Goal: Task Accomplishment & Management: Use online tool/utility

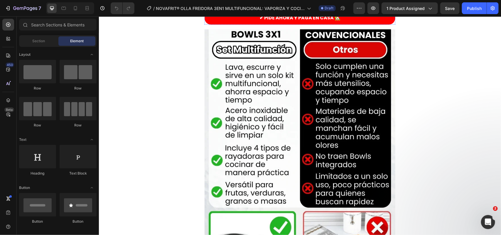
scroll to position [293, 0]
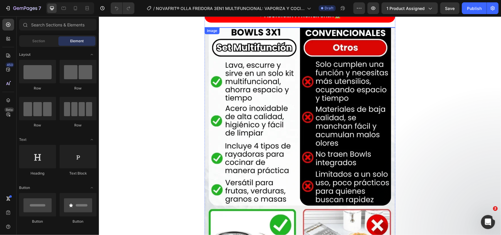
click at [295, 27] on img at bounding box center [299, 27] width 191 height 0
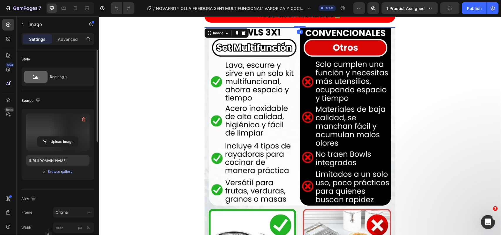
click at [67, 136] on label at bounding box center [57, 132] width 63 height 37
click at [67, 137] on input "file" at bounding box center [58, 142] width 40 height 10
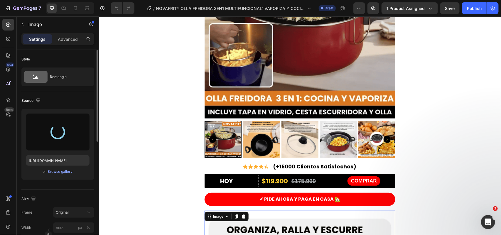
scroll to position [0, 0]
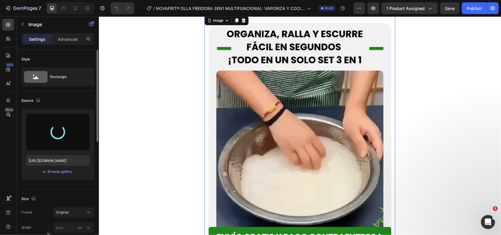
type input "https://cdn.shopify.com/s/files/1/0680/6434/6344/files/gempages_516573539713680…"
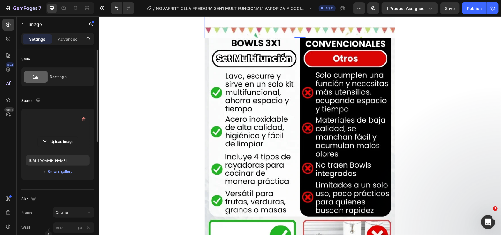
scroll to position [550, 0]
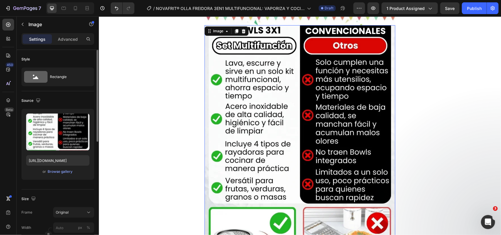
click at [309, 134] on img at bounding box center [299, 152] width 191 height 254
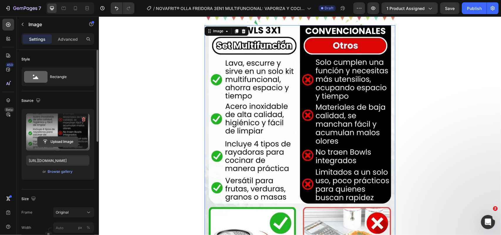
click at [58, 141] on input "file" at bounding box center [58, 142] width 40 height 10
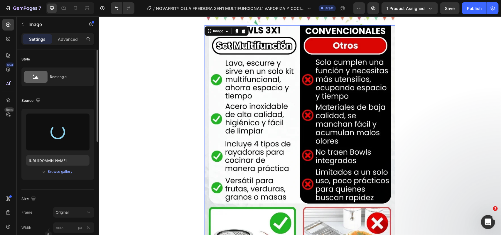
type input "https://cdn.shopify.com/s/files/1/0680/6434/6344/files/gempages_516573539713680…"
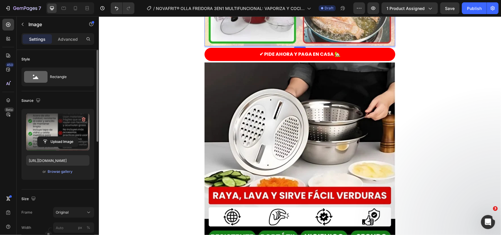
scroll to position [807, 0]
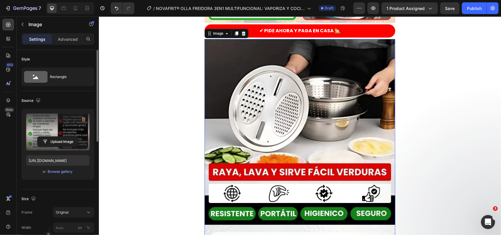
click at [329, 98] on img at bounding box center [299, 166] width 191 height 254
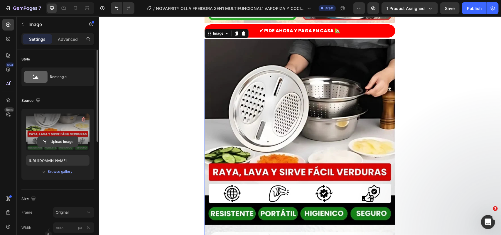
click at [59, 141] on input "file" at bounding box center [58, 142] width 40 height 10
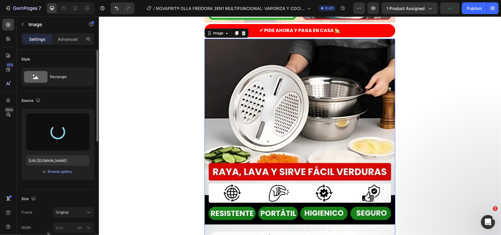
type input "[URL][DOMAIN_NAME]"
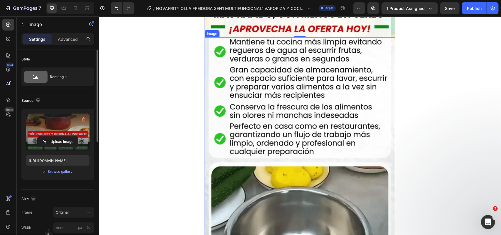
scroll to position [1063, 0]
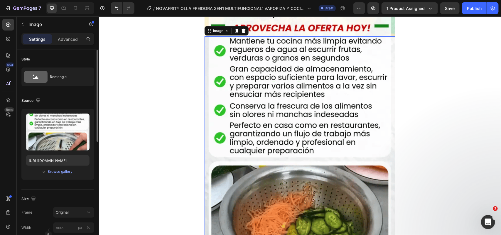
click at [332, 133] on img at bounding box center [299, 163] width 191 height 255
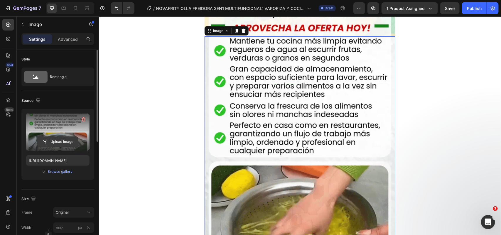
click at [72, 137] on input "file" at bounding box center [58, 142] width 40 height 10
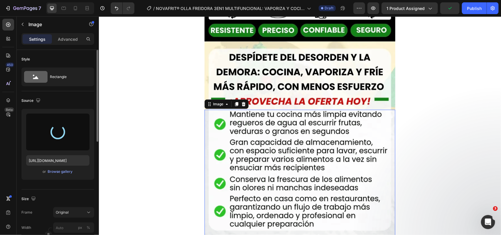
type input "[URL][DOMAIN_NAME]"
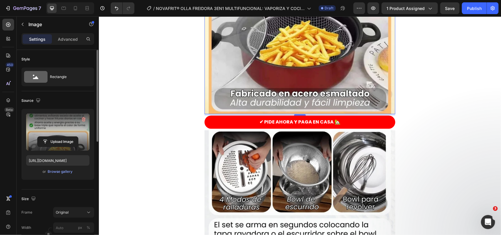
scroll to position [1394, 0]
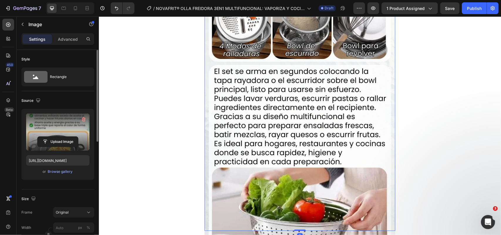
click at [270, 121] on img at bounding box center [299, 104] width 191 height 254
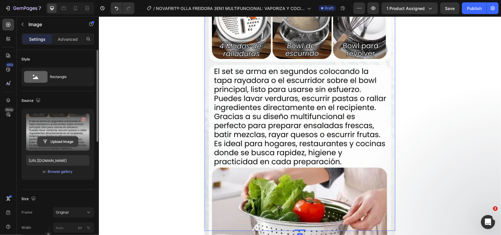
click at [62, 144] on input "file" at bounding box center [58, 142] width 40 height 10
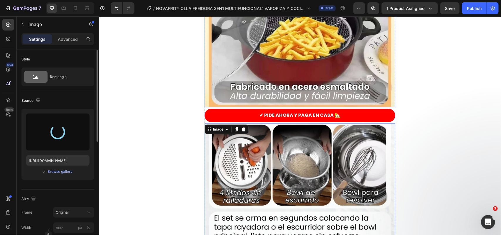
type input "[URL][DOMAIN_NAME]"
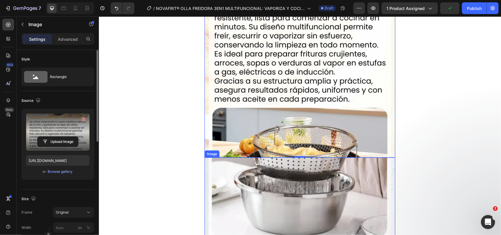
scroll to position [1577, 0]
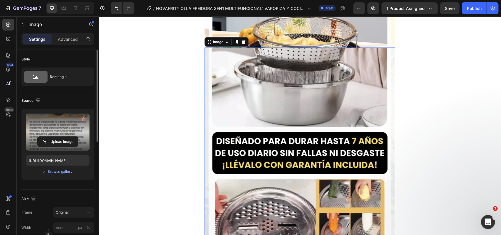
click at [294, 109] on img at bounding box center [299, 174] width 191 height 255
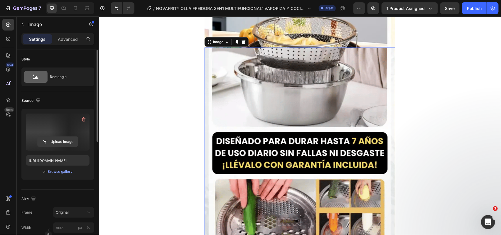
click at [53, 140] on input "file" at bounding box center [58, 142] width 40 height 10
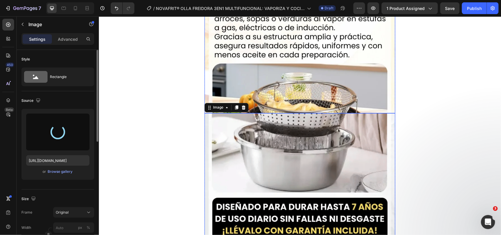
scroll to position [1650, 0]
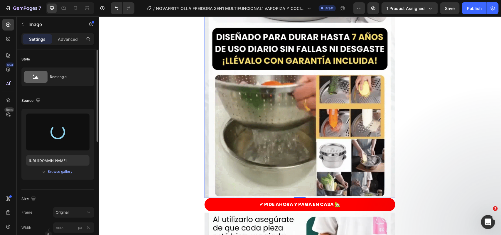
type input "[URL][DOMAIN_NAME]"
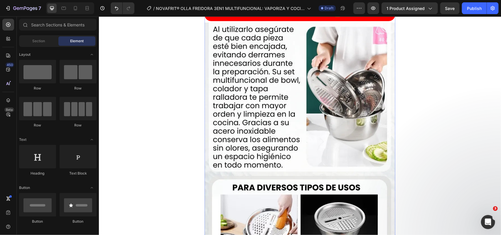
scroll to position [1907, 0]
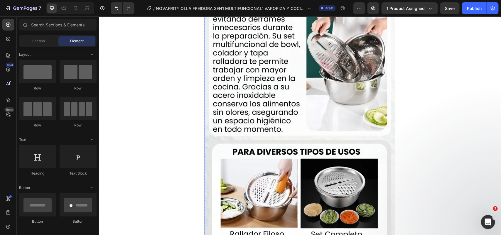
click at [351, 96] on img at bounding box center [299, 114] width 191 height 254
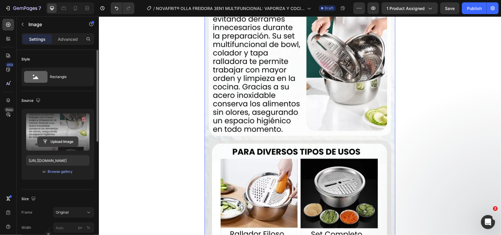
click at [47, 138] on input "file" at bounding box center [58, 142] width 40 height 10
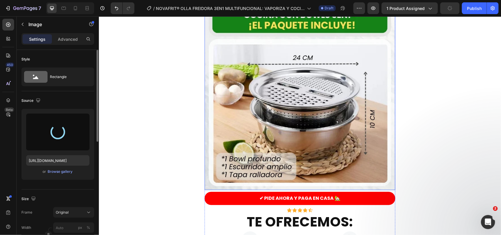
scroll to position [2237, 0]
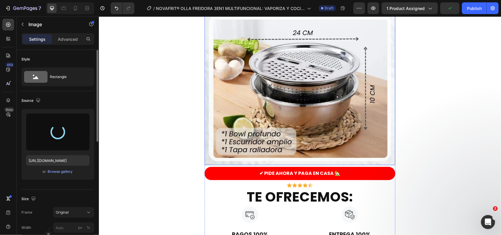
type input "[URL][DOMAIN_NAME]"
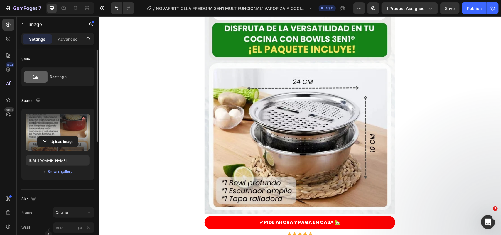
scroll to position [2200, 0]
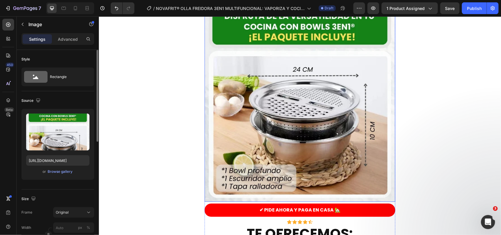
click at [327, 99] on img at bounding box center [299, 74] width 191 height 254
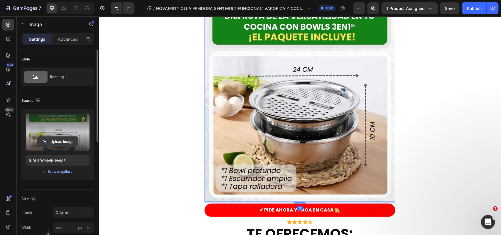
click at [62, 139] on input "file" at bounding box center [58, 142] width 40 height 10
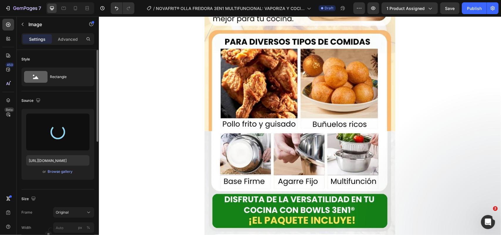
type input "[URL][DOMAIN_NAME]"
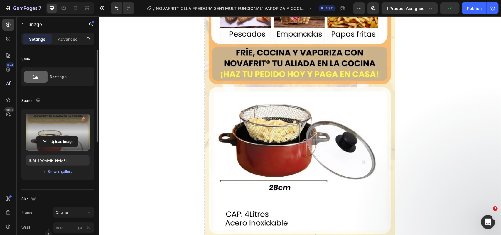
scroll to position [2164, 0]
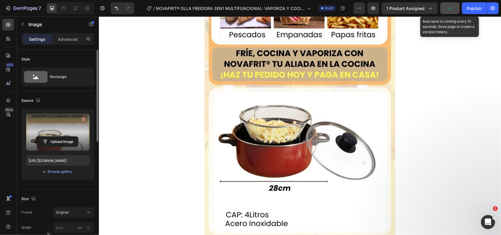
click at [453, 9] on icon "button" at bounding box center [450, 8] width 6 height 6
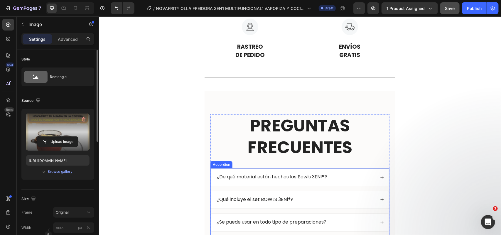
scroll to position [2530, 0]
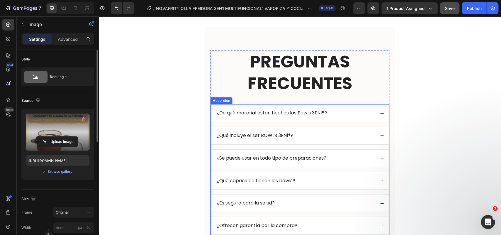
click at [378, 110] on div "¿De qué material están hechos los Bowls 3EN1®?" at bounding box center [300, 112] width 178 height 17
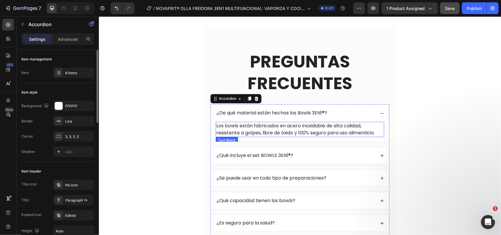
click at [313, 128] on p "Los bowls están fabricados en acero inoxidable de alta calidad, resistente a go…" at bounding box center [299, 129] width 167 height 14
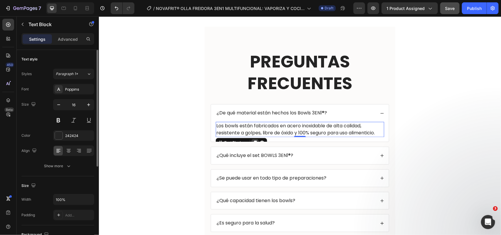
click at [253, 141] on icon at bounding box center [254, 142] width 3 height 4
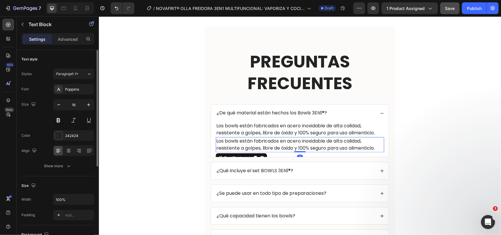
click at [232, 144] on p "Los bowls están fabricados en acero inoxidable de alta calidad, resistente a go…" at bounding box center [299, 144] width 167 height 14
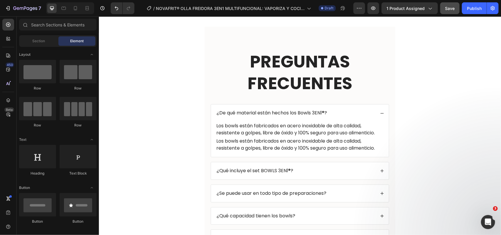
click at [369, 145] on p "Los bowls están fabricados en acero inoxidable de alta calidad, resistente a go…" at bounding box center [299, 144] width 167 height 14
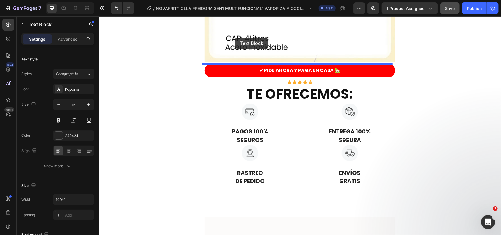
scroll to position [2339, 0]
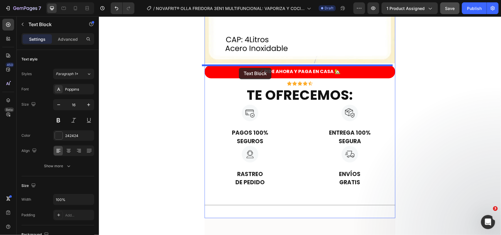
drag, startPoint x: 227, startPoint y: 156, endPoint x: 239, endPoint y: 67, distance: 89.0
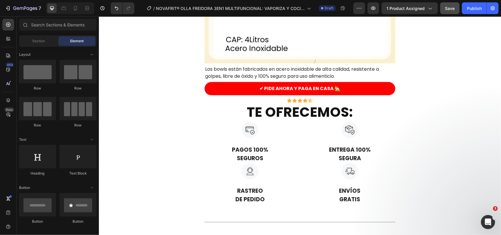
click at [215, 65] on div "Los bowls están fabricados en acero inoxidable de alta calidad, resistente a go…" at bounding box center [299, 72] width 191 height 15
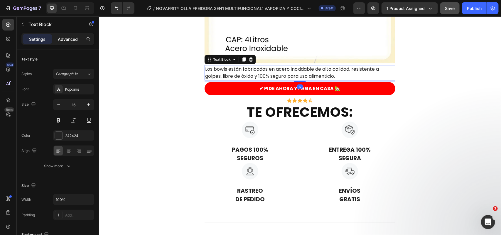
click at [69, 37] on p "Advanced" at bounding box center [68, 39] width 20 height 6
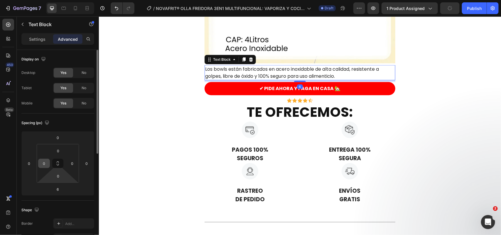
click at [46, 165] on input "0" at bounding box center [44, 163] width 9 height 9
type input "00"
type input "0"
type input "025"
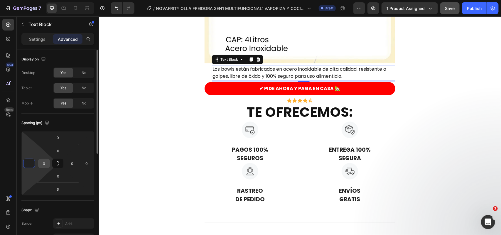
click at [43, 163] on input "0" at bounding box center [44, 163] width 9 height 9
type input "0"
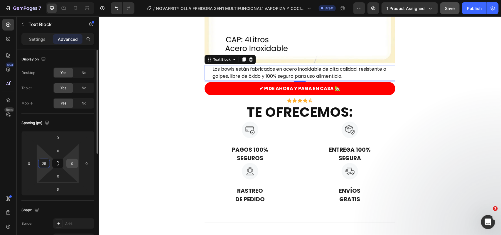
type input "25"
click at [72, 164] on input "0" at bounding box center [72, 163] width 9 height 9
type input "25"
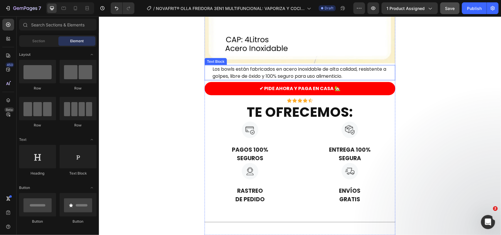
click at [306, 76] on p "Los bowls están fabricados en acero inoxidable de alta calidad, resistente a go…" at bounding box center [299, 72] width 175 height 14
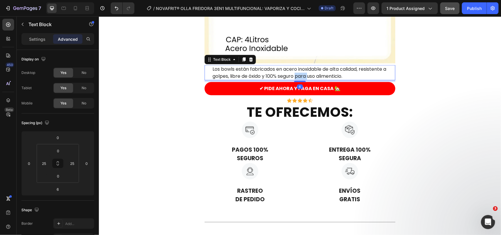
click at [306, 76] on p "Los bowls están fabricados en acero inoxidable de alta calidad, resistente a go…" at bounding box center [299, 72] width 175 height 14
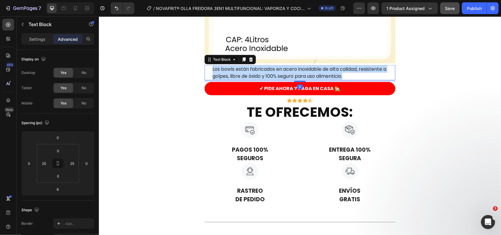
click at [306, 76] on p "Los bowls están fabricados en acero inoxidable de alta calidad, resistente a go…" at bounding box center [299, 72] width 175 height 14
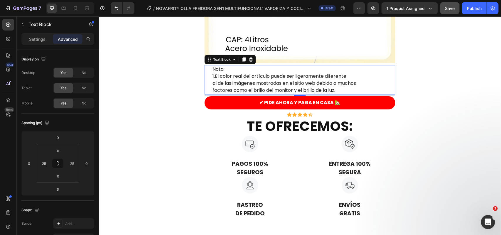
click at [212, 77] on p "Nota: 1.El color real del artículo puede ser ligeramente diferente al de las im…" at bounding box center [299, 79] width 175 height 28
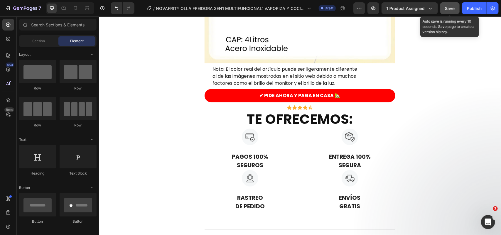
click at [451, 13] on button "Save" at bounding box center [449, 8] width 19 height 12
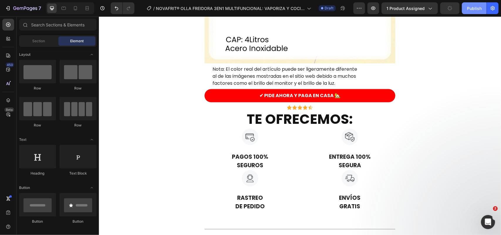
click at [470, 5] on div "Publish" at bounding box center [474, 8] width 15 height 6
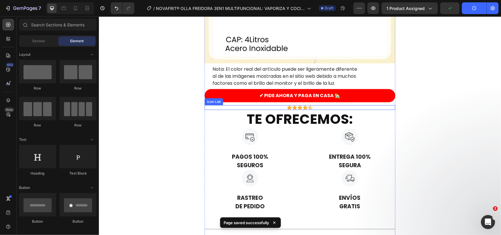
click at [351, 107] on div "Icon Icon Icon Icon Icon" at bounding box center [299, 107] width 191 height 5
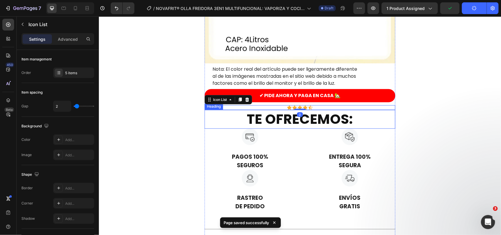
click at [347, 125] on strong "TE OFRECEMOS:" at bounding box center [300, 118] width 106 height 19
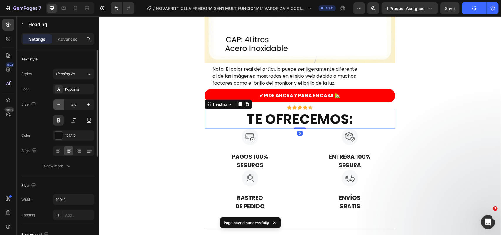
click at [62, 103] on button "button" at bounding box center [58, 104] width 11 height 11
click at [88, 110] on div "45" at bounding box center [73, 104] width 41 height 11
click at [52, 97] on div "Font Poppins Size 45 Color 121212 Align Show more" at bounding box center [57, 127] width 73 height 87
click at [69, 104] on input "45" at bounding box center [73, 104] width 19 height 11
type input "2"
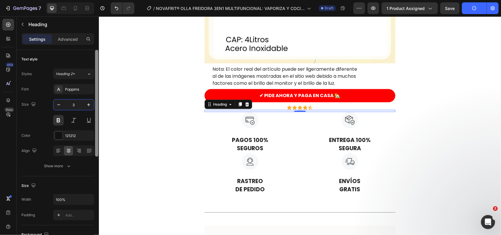
type input "35"
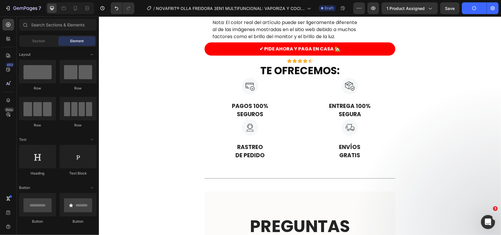
scroll to position [2449, 0]
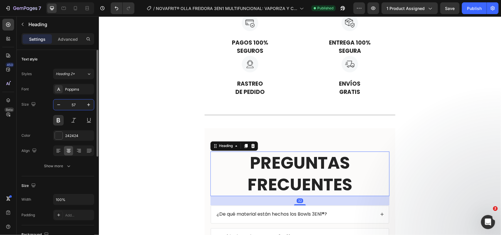
click at [82, 109] on input "57" at bounding box center [73, 104] width 19 height 11
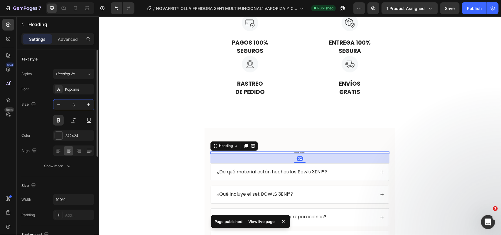
type input "30"
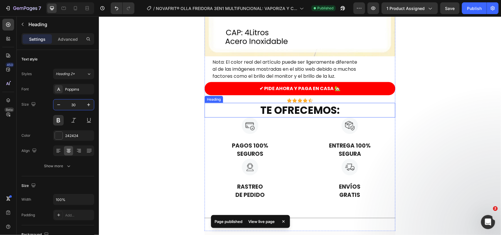
scroll to position [2339, 0]
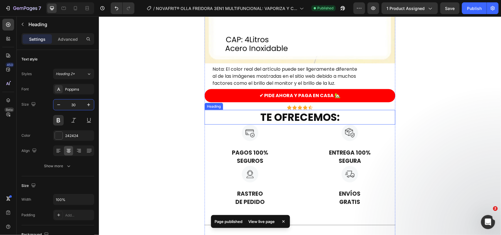
click at [334, 119] on strong "TE OFRECEMOS:" at bounding box center [299, 117] width 79 height 14
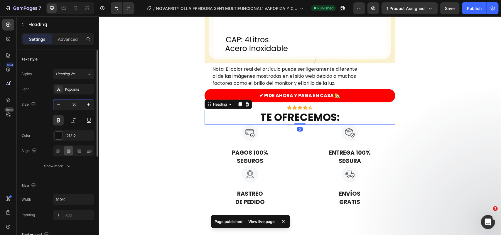
click at [73, 106] on input "35" at bounding box center [73, 104] width 19 height 11
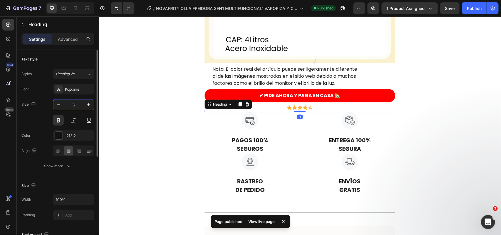
type input "30"
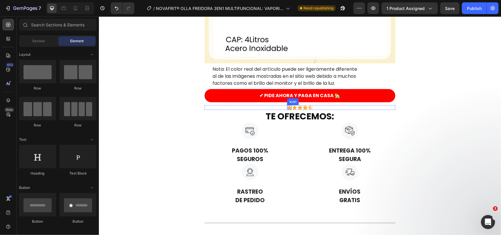
click at [287, 106] on icon at bounding box center [289, 107] width 5 height 4
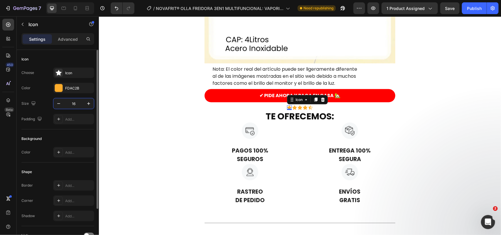
click at [72, 101] on input "16" at bounding box center [73, 103] width 19 height 11
type input "20"
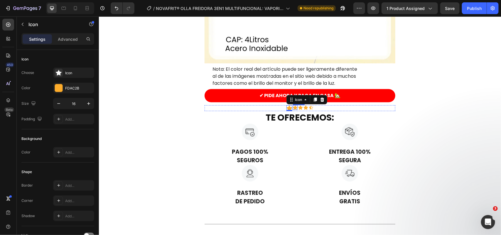
click at [292, 106] on icon at bounding box center [294, 107] width 5 height 4
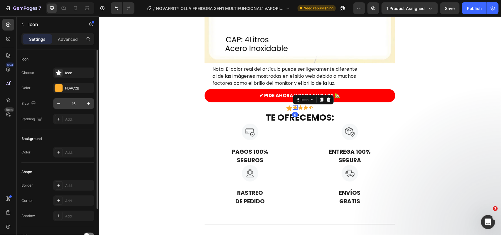
click at [75, 102] on input "16" at bounding box center [73, 103] width 19 height 11
type input "20"
click at [300, 108] on div "Icon" at bounding box center [300, 107] width 5 height 5
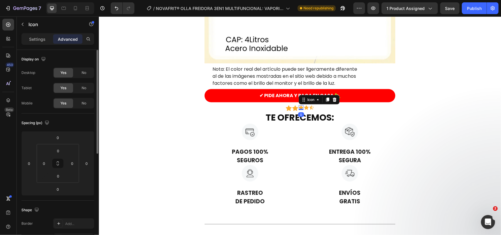
click at [39, 42] on p "Settings" at bounding box center [37, 39] width 16 height 6
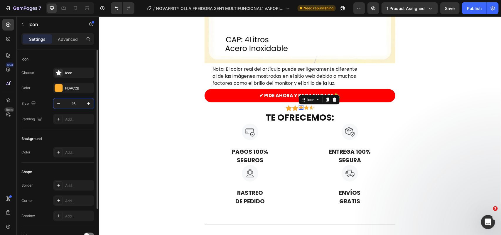
click at [74, 104] on input "16" at bounding box center [73, 103] width 19 height 11
type input "20"
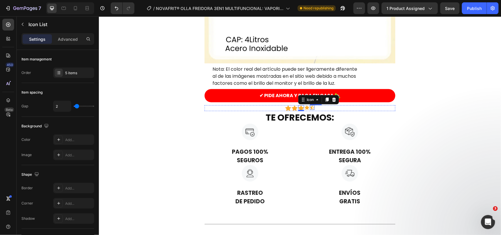
click at [306, 108] on div "Icon Icon Icon 0 Icon Icon" at bounding box center [299, 108] width 191 height 6
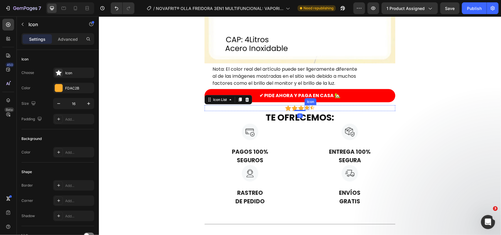
click at [305, 108] on icon at bounding box center [306, 107] width 5 height 4
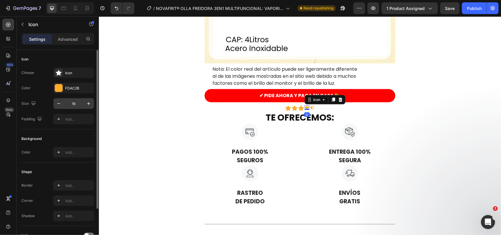
click at [78, 102] on input "16" at bounding box center [73, 103] width 19 height 11
type input "20"
click at [310, 109] on div "Icon" at bounding box center [312, 107] width 5 height 5
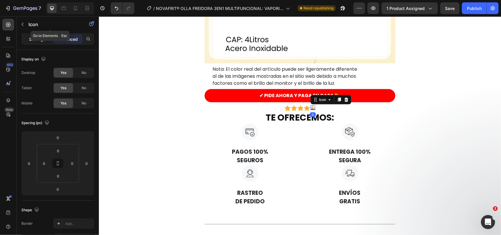
click at [30, 35] on div "Settings" at bounding box center [37, 38] width 29 height 9
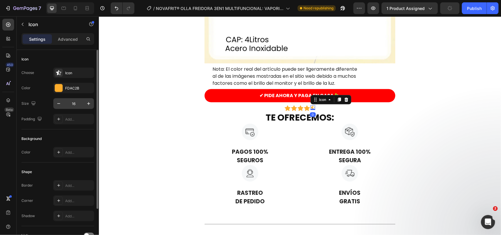
click at [71, 104] on input "16" at bounding box center [73, 103] width 19 height 11
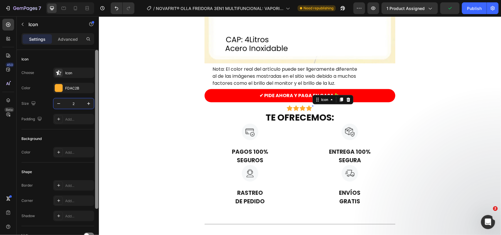
type input "20"
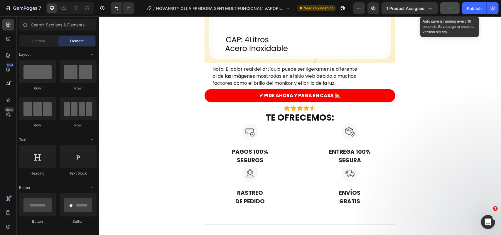
click at [455, 9] on button "button" at bounding box center [449, 8] width 19 height 12
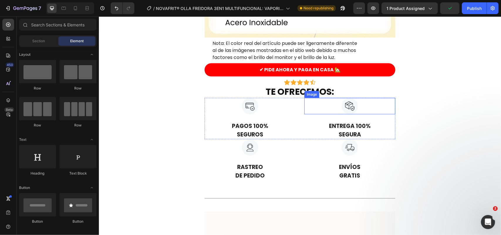
scroll to position [2412, 0]
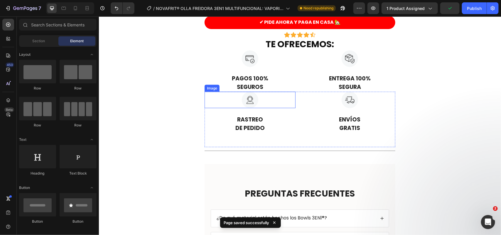
click at [243, 103] on img at bounding box center [249, 100] width 16 height 16
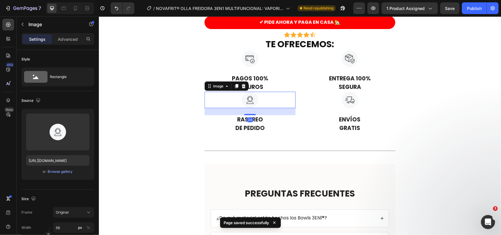
drag, startPoint x: 245, startPoint y: 114, endPoint x: 255, endPoint y: 101, distance: 16.1
click at [244, 100] on div "Image 24" at bounding box center [249, 100] width 91 height 16
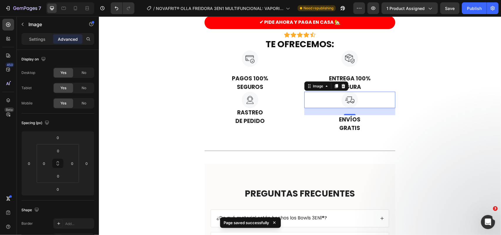
click at [371, 97] on div at bounding box center [349, 100] width 91 height 16
drag, startPoint x: 350, startPoint y: 115, endPoint x: 335, endPoint y: 100, distance: 21.4
click at [342, 104] on div "Image 24" at bounding box center [349, 100] width 91 height 16
type input "0"
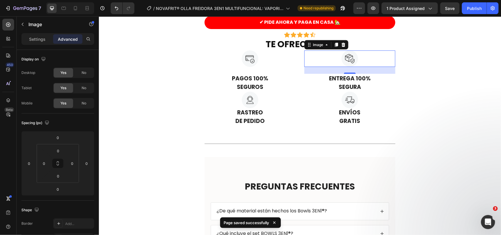
click at [344, 63] on img at bounding box center [349, 58] width 16 height 16
drag, startPoint x: 347, startPoint y: 73, endPoint x: 307, endPoint y: 56, distance: 43.0
click at [309, 56] on div "Image 24" at bounding box center [349, 58] width 91 height 16
type input "0"
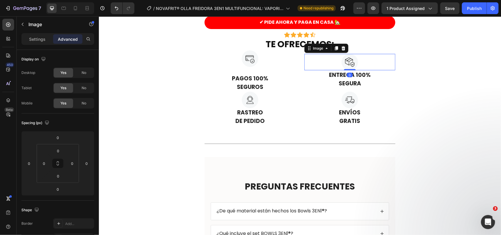
click at [219, 65] on div at bounding box center [249, 58] width 91 height 16
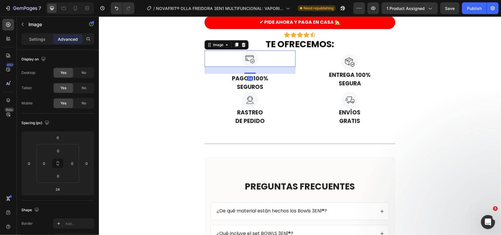
drag, startPoint x: 245, startPoint y: 73, endPoint x: 227, endPoint y: 62, distance: 21.6
click at [227, 63] on div "Image 24" at bounding box center [249, 58] width 91 height 16
type input "0"
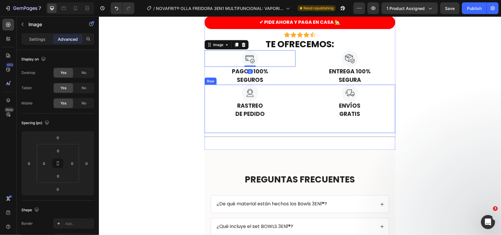
click at [327, 125] on div "Image Rastreo de pedido Text Block Image ENVÍOS GRATIS Text Block Row" at bounding box center [299, 108] width 191 height 48
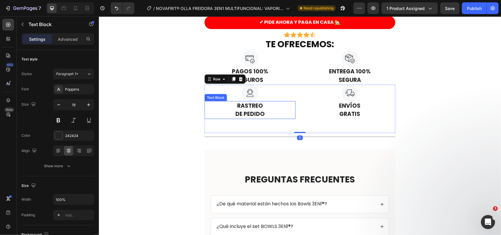
click at [310, 107] on p "ENVÍOS" at bounding box center [350, 106] width 90 height 9
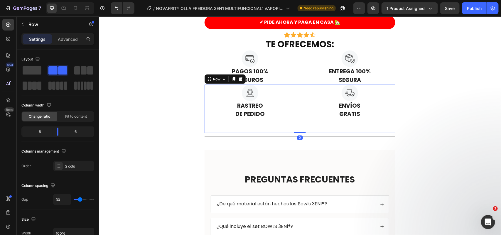
click at [293, 110] on div "Image Rastreo de pedido Text Block Image ENVÍOS GRATIS Text Block Row 0" at bounding box center [299, 108] width 191 height 48
click at [71, 40] on p "Advanced" at bounding box center [68, 39] width 20 height 6
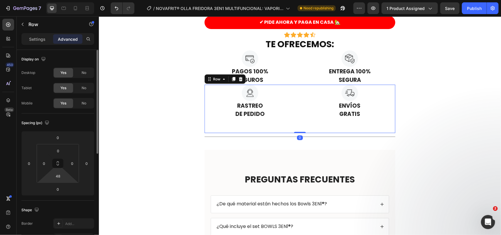
click at [64, 181] on div "48" at bounding box center [58, 175] width 15 height 9
click at [54, 175] on input "48" at bounding box center [58, 176] width 12 height 9
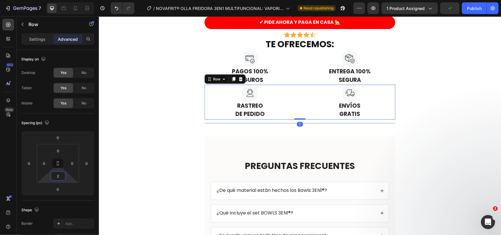
type input "20"
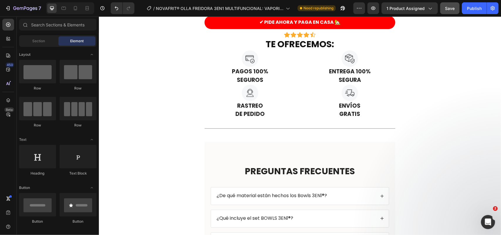
click at [449, 12] on button "Save" at bounding box center [449, 8] width 19 height 12
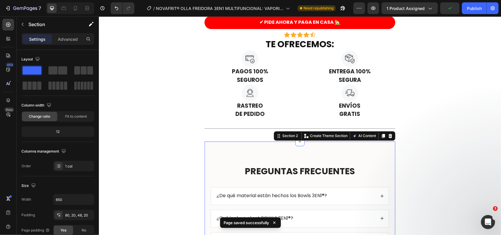
click at [65, 36] on p "Advanced" at bounding box center [68, 39] width 20 height 6
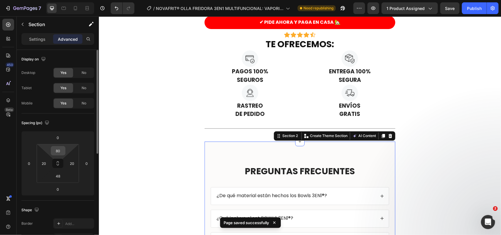
click at [64, 150] on div "80" at bounding box center [58, 150] width 15 height 9
click at [60, 150] on input "80" at bounding box center [58, 150] width 12 height 9
type input "0"
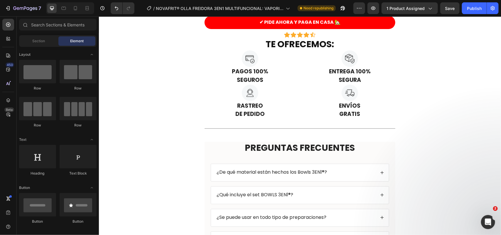
click at [454, 14] on div "7 Version history / NOVAFRIT® OLLA FREIDORA 3EN1 MULTIFUNCIONAL: VAPORIZA Y COC…" at bounding box center [250, 8] width 501 height 17
click at [447, 6] on span "Save" at bounding box center [450, 8] width 10 height 5
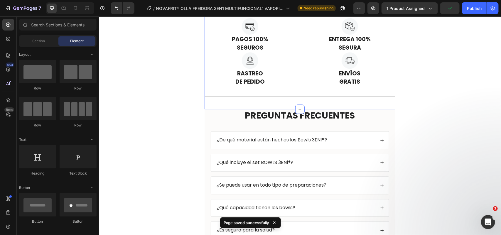
scroll to position [2449, 0]
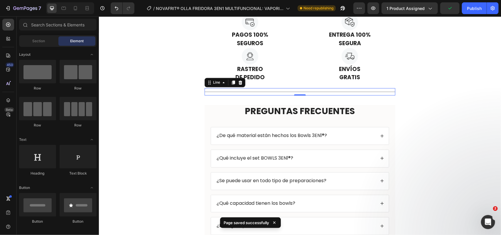
click at [294, 93] on div "Title Line 0" at bounding box center [299, 91] width 191 height 7
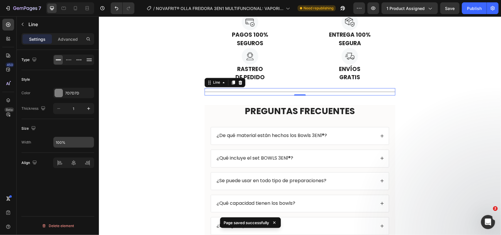
click at [73, 143] on input "100%" at bounding box center [73, 142] width 40 height 11
click at [84, 140] on button "button" at bounding box center [88, 142] width 11 height 11
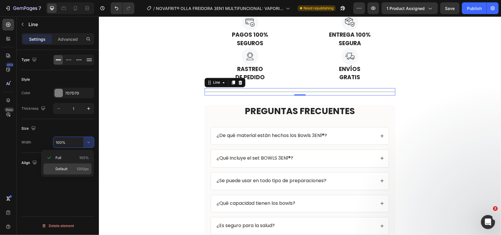
click at [78, 167] on span "1200px" at bounding box center [83, 168] width 12 height 5
click at [70, 143] on input "1200" at bounding box center [73, 142] width 40 height 11
type input "650"
click at [77, 159] on div at bounding box center [73, 162] width 13 height 9
click at [77, 197] on div "Type Style Color 7D7D7D Thickness 1 Size Width 650 Align Delete element" at bounding box center [58, 151] width 82 height 202
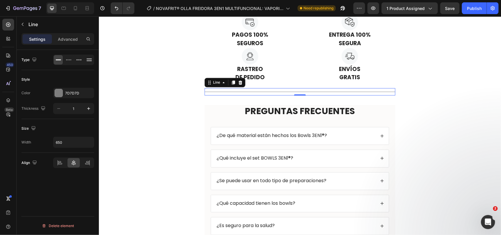
click at [68, 121] on div "Size Width 650" at bounding box center [57, 136] width 73 height 34
click at [70, 143] on input "650" at bounding box center [73, 142] width 40 height 11
click at [72, 175] on div "Type Style Color 7D7D7D Thickness 1 Size Width 650 Align Delete element" at bounding box center [58, 151] width 82 height 202
click at [368, 95] on div "Title Line" at bounding box center [299, 91] width 191 height 7
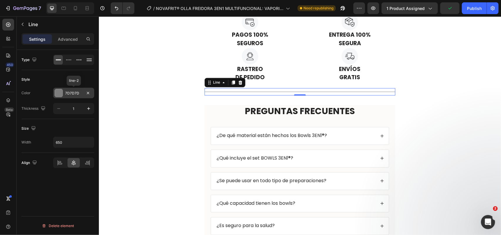
click at [70, 96] on div "7D7D7D" at bounding box center [73, 93] width 17 height 5
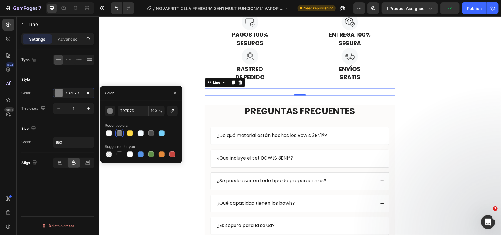
click at [40, 188] on div "Type Style Color 7D7D7D Thickness 1 Size Width 650 Align Delete element" at bounding box center [58, 151] width 82 height 202
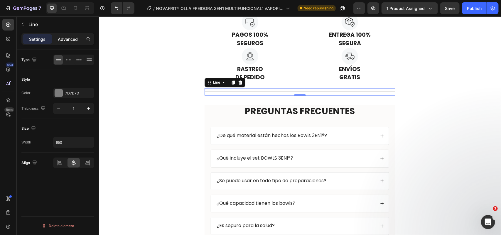
click at [65, 36] on p "Advanced" at bounding box center [68, 39] width 20 height 6
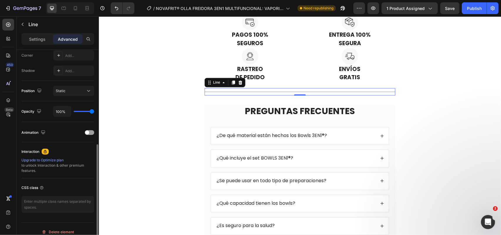
scroll to position [190, 0]
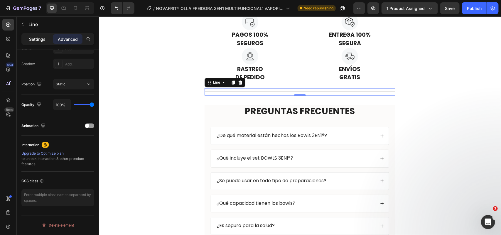
click at [44, 39] on p "Settings" at bounding box center [37, 39] width 16 height 6
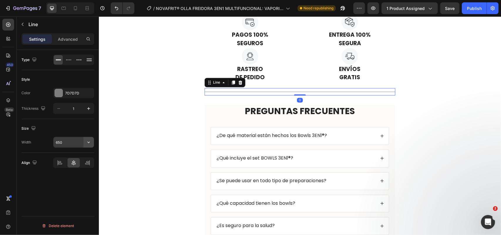
click at [85, 144] on button "button" at bounding box center [88, 142] width 11 height 11
click at [76, 145] on input "650" at bounding box center [73, 142] width 40 height 11
type input "500"
click at [64, 191] on div "Type Style Color 7D7D7D Thickness 1 Size Width 500 Align Delete element" at bounding box center [58, 151] width 82 height 202
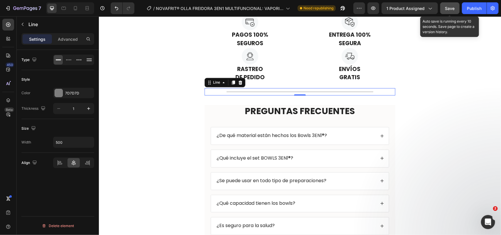
click at [450, 12] on button "Save" at bounding box center [449, 8] width 19 height 12
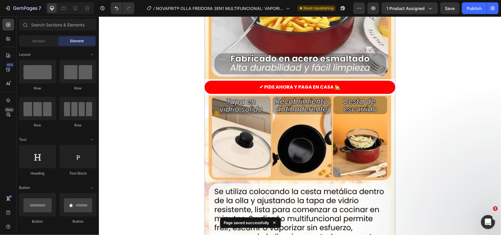
scroll to position [1019, 0]
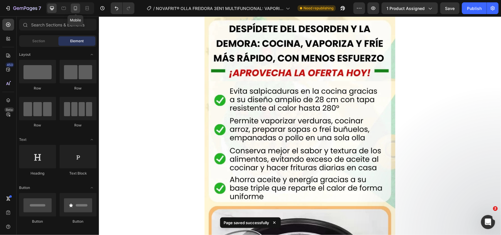
click at [78, 8] on icon at bounding box center [75, 8] width 6 height 6
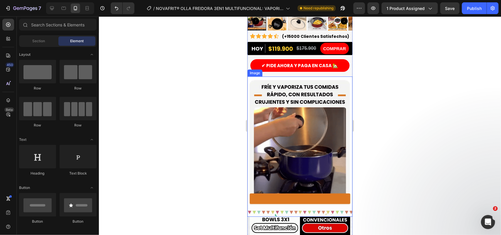
scroll to position [147, 0]
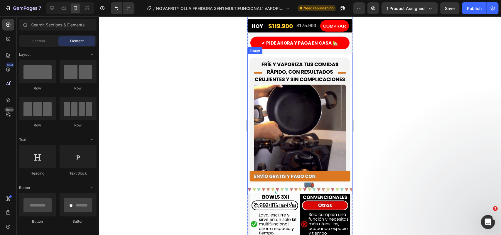
click at [306, 113] on img at bounding box center [299, 124] width 105 height 140
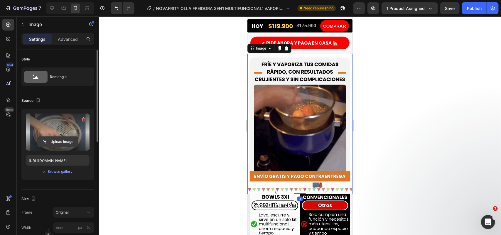
click at [42, 142] on input "file" at bounding box center [58, 142] width 40 height 10
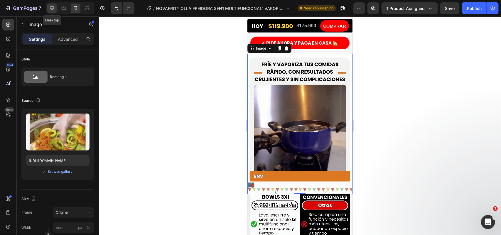
click at [49, 6] on div at bounding box center [51, 8] width 9 height 9
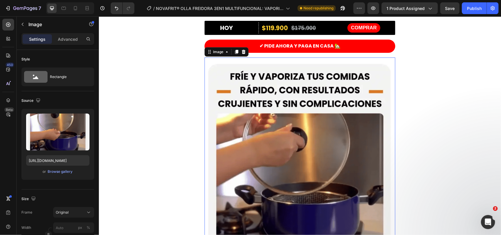
scroll to position [284, 0]
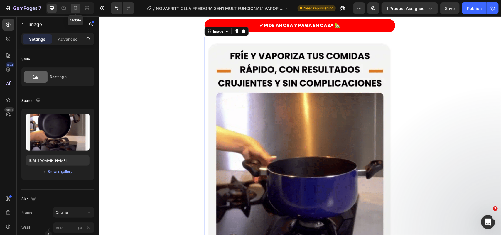
click at [72, 7] on icon at bounding box center [75, 8] width 6 height 6
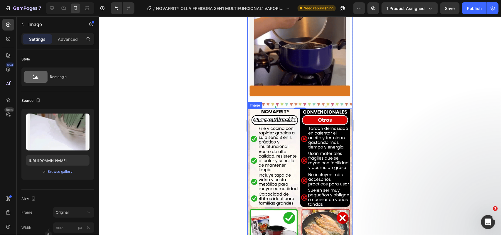
scroll to position [158, 0]
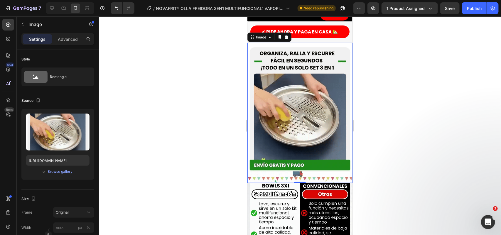
click at [307, 113] on img at bounding box center [299, 113] width 105 height 140
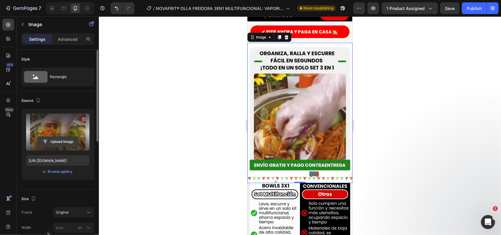
click at [62, 136] on button "Upload Image" at bounding box center [57, 141] width 41 height 11
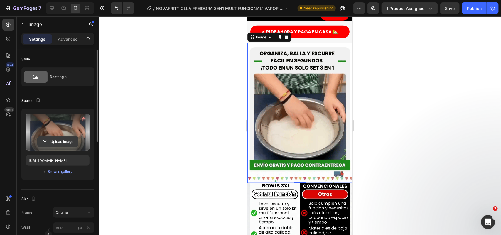
click at [65, 140] on input "file" at bounding box center [58, 142] width 40 height 10
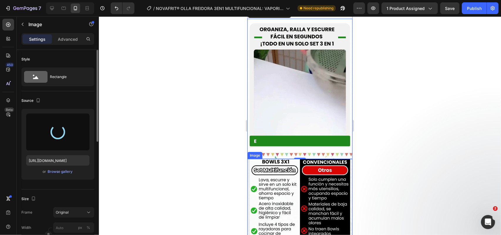
scroll to position [195, 0]
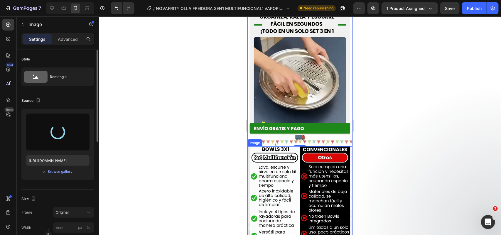
type input "https://cdn.shopify.com/s/files/1/0680/6434/6344/files/gempages_516573539713680…"
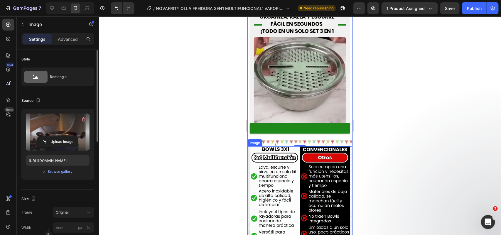
scroll to position [231, 0]
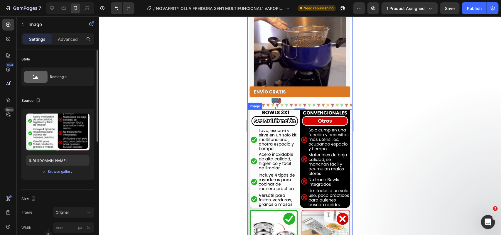
click at [292, 150] on img at bounding box center [299, 179] width 105 height 140
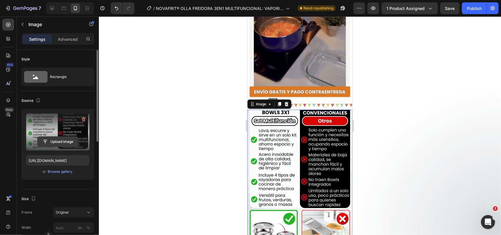
click at [49, 137] on input "file" at bounding box center [58, 142] width 40 height 10
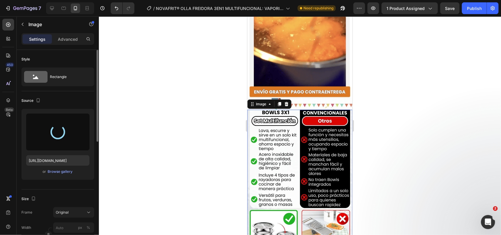
type input "https://cdn.shopify.com/s/files/1/0680/6434/6344/files/gempages_516573539713680…"
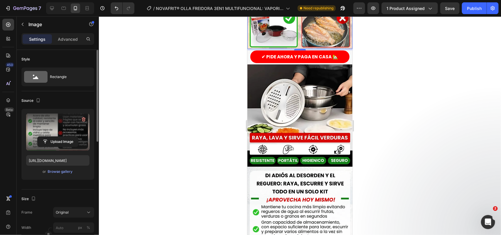
scroll to position [451, 0]
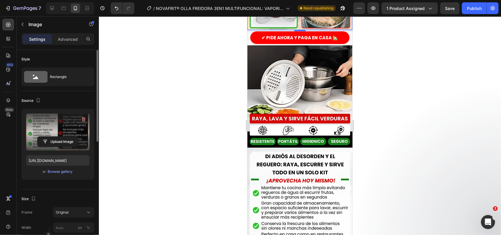
click at [191, 74] on div at bounding box center [300, 125] width 402 height 219
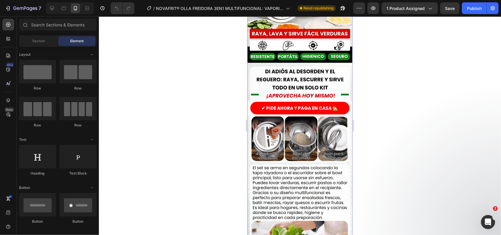
scroll to position [403, 0]
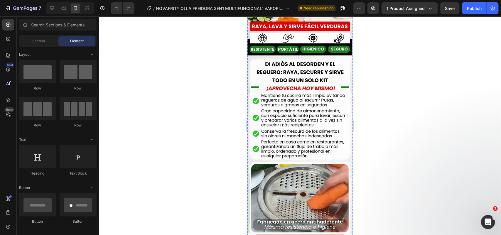
click at [306, 93] on img at bounding box center [299, 23] width 105 height 140
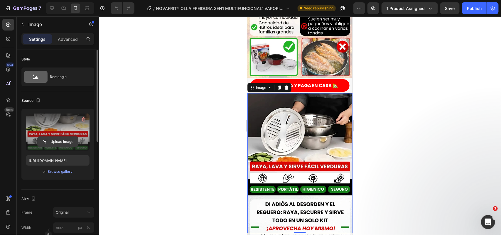
click at [42, 145] on input "file" at bounding box center [58, 142] width 40 height 10
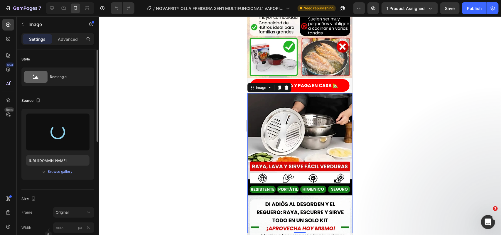
type input "[URL][DOMAIN_NAME]"
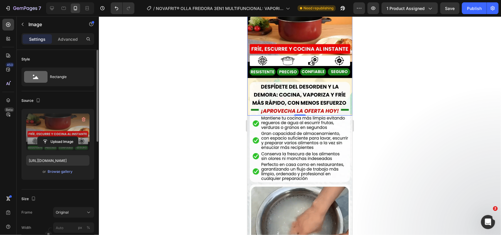
scroll to position [550, 0]
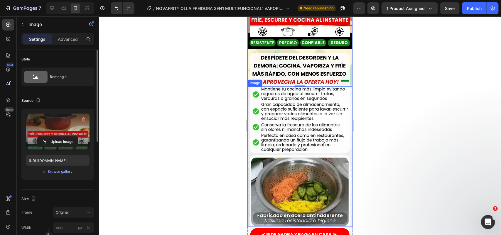
click at [295, 102] on img at bounding box center [299, 156] width 105 height 140
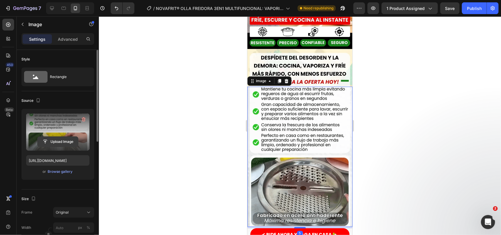
click at [68, 142] on input "file" at bounding box center [58, 142] width 40 height 10
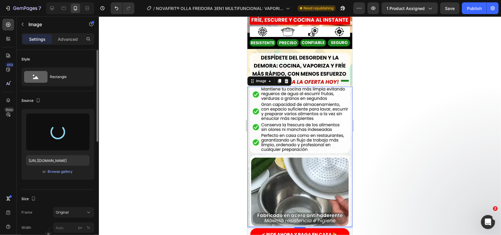
type input "[URL][DOMAIN_NAME]"
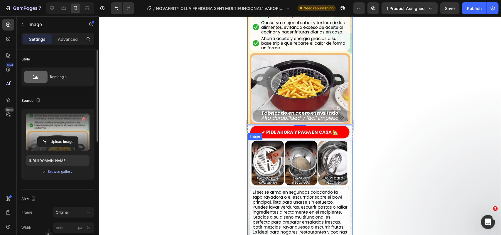
scroll to position [697, 0]
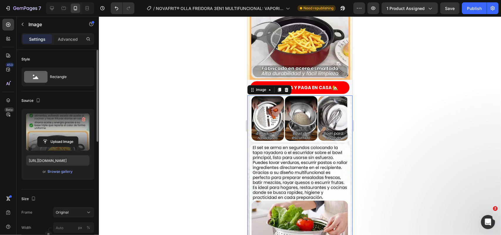
click at [302, 115] on img at bounding box center [299, 165] width 105 height 140
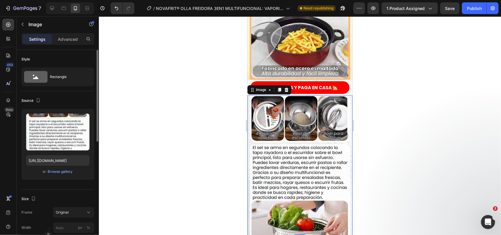
click at [54, 150] on div "Upload Image [URL][DOMAIN_NAME] or Browse gallery" at bounding box center [57, 144] width 73 height 71
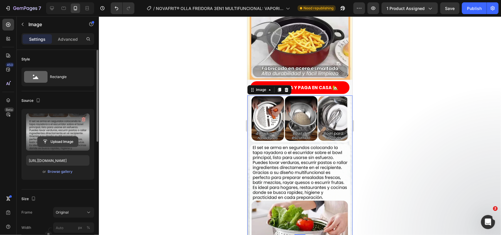
click at [57, 142] on input "file" at bounding box center [58, 142] width 40 height 10
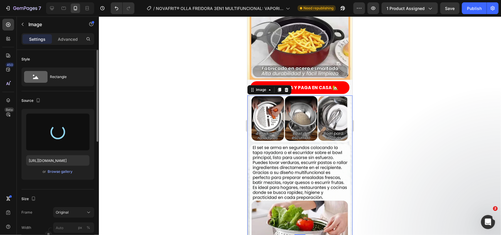
type input "[URL][DOMAIN_NAME]"
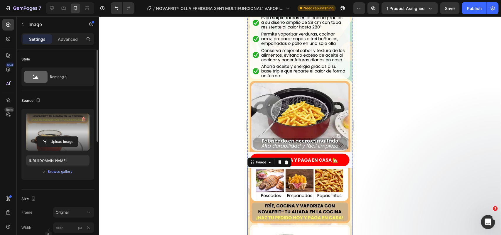
scroll to position [623, 0]
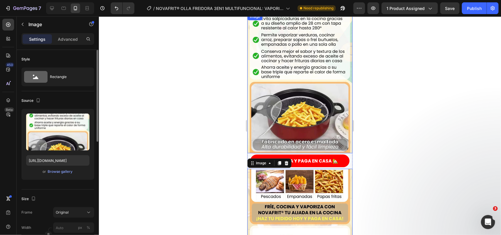
click at [307, 84] on img at bounding box center [299, 83] width 105 height 140
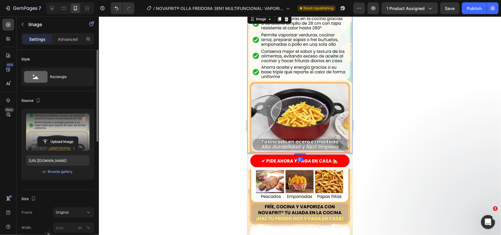
click at [75, 148] on label at bounding box center [57, 132] width 63 height 37
click at [75, 147] on input "file" at bounding box center [58, 142] width 40 height 10
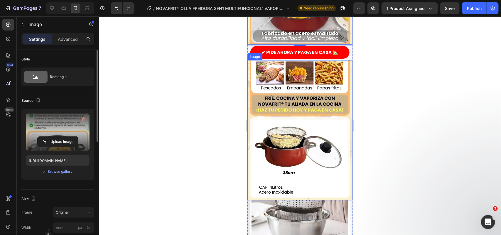
scroll to position [733, 0]
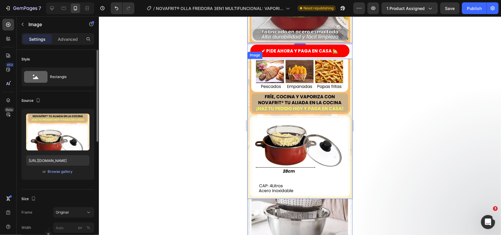
click at [295, 103] on img at bounding box center [299, 128] width 105 height 140
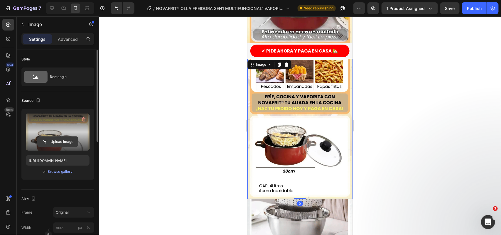
click at [50, 140] on input "file" at bounding box center [58, 142] width 40 height 10
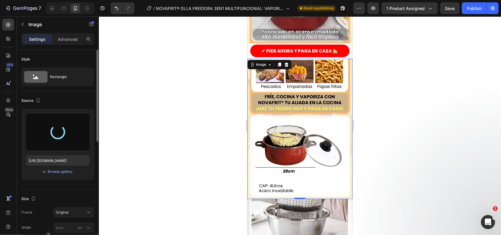
type input "[URL][DOMAIN_NAME]"
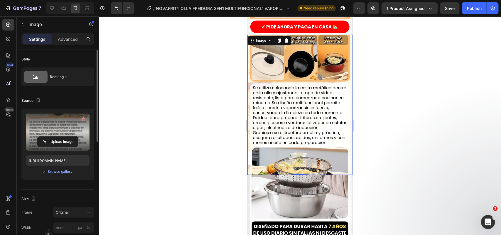
scroll to position [770, 0]
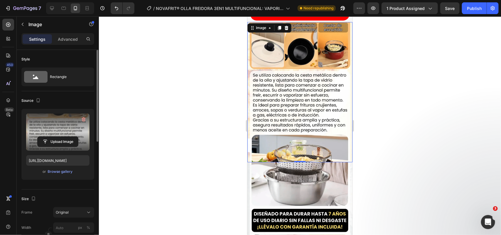
click at [332, 80] on img at bounding box center [299, 92] width 105 height 140
click at [299, 81] on img at bounding box center [299, 92] width 105 height 140
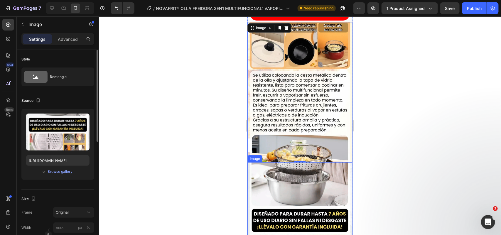
click at [272, 181] on img at bounding box center [299, 232] width 105 height 140
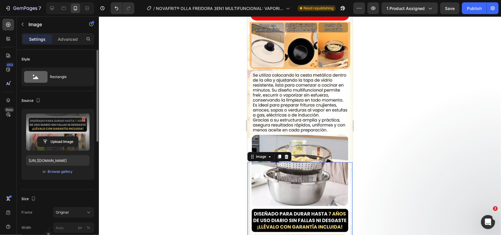
click at [27, 131] on label at bounding box center [57, 132] width 63 height 37
click at [38, 137] on input "file" at bounding box center [58, 142] width 40 height 10
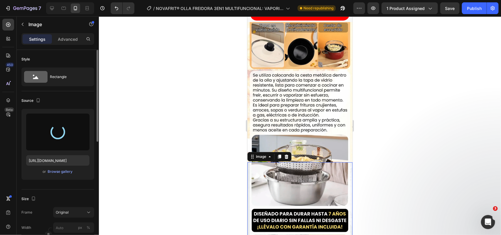
type input "[URL][DOMAIN_NAME]"
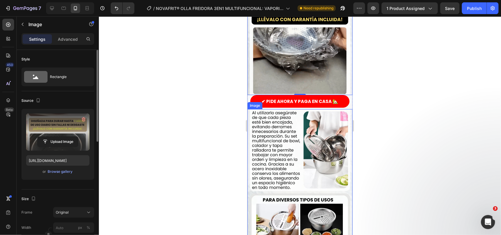
scroll to position [990, 0]
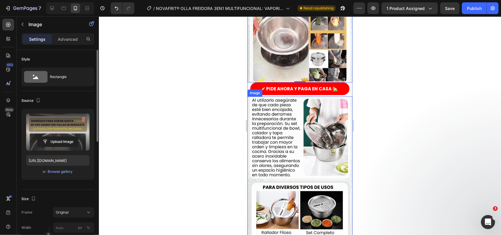
click at [308, 104] on img at bounding box center [299, 166] width 105 height 140
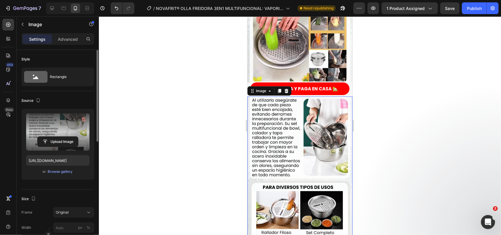
click at [69, 135] on label at bounding box center [57, 132] width 63 height 37
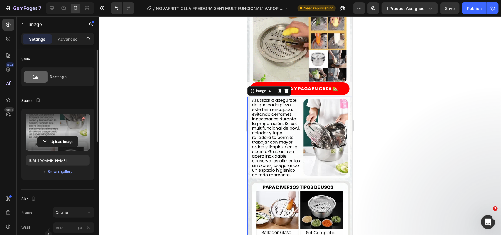
click at [69, 137] on input "file" at bounding box center [58, 142] width 40 height 10
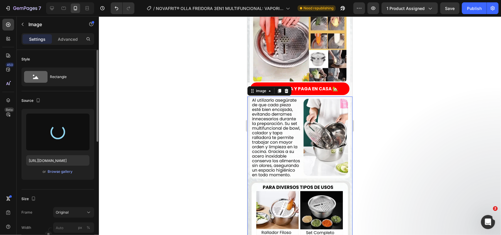
type input "[URL][DOMAIN_NAME]"
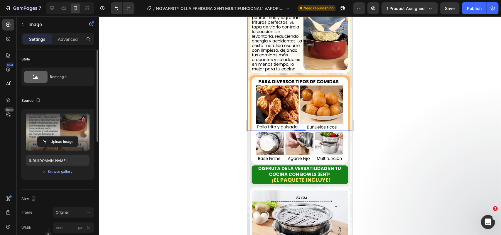
scroll to position [1100, 0]
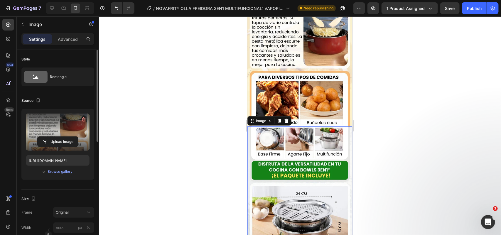
drag, startPoint x: 283, startPoint y: 129, endPoint x: 474, endPoint y: 160, distance: 192.9
click at [283, 129] on img at bounding box center [299, 196] width 105 height 140
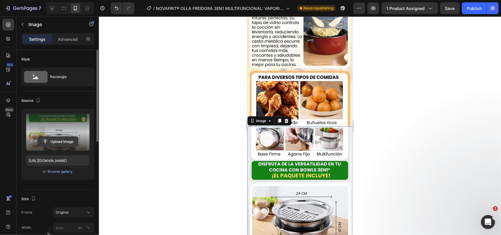
click at [43, 140] on input "file" at bounding box center [58, 142] width 40 height 10
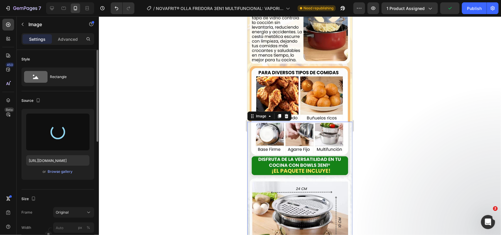
type input "[URL][DOMAIN_NAME]"
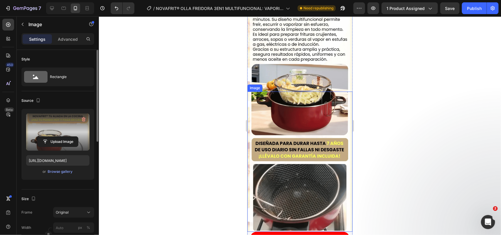
scroll to position [843, 0]
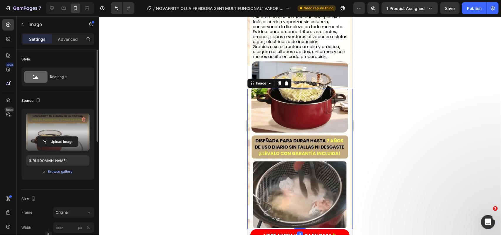
click at [300, 103] on img at bounding box center [299, 159] width 105 height 140
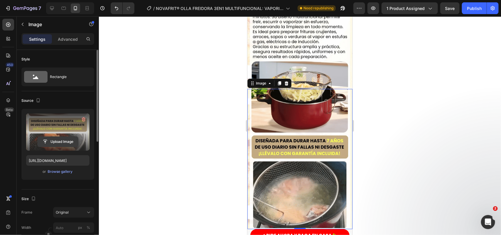
click at [65, 141] on input "file" at bounding box center [58, 142] width 40 height 10
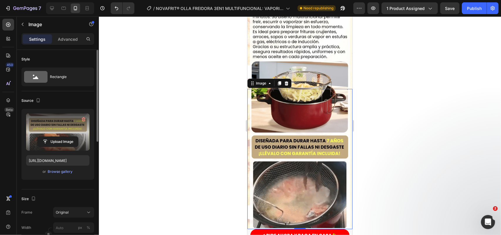
click at [294, 98] on img at bounding box center [299, 159] width 105 height 140
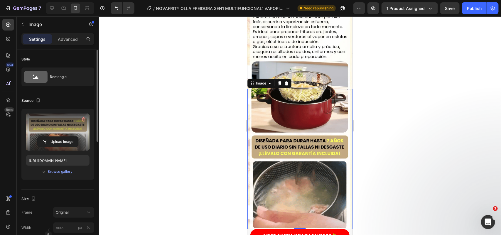
click at [186, 142] on div at bounding box center [300, 125] width 402 height 219
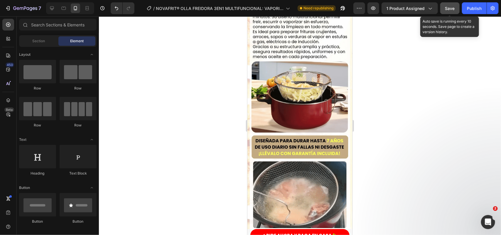
click at [446, 10] on span "Save" at bounding box center [450, 8] width 10 height 5
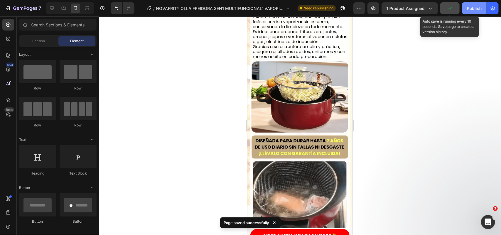
click at [475, 13] on button "Publish" at bounding box center [474, 8] width 25 height 12
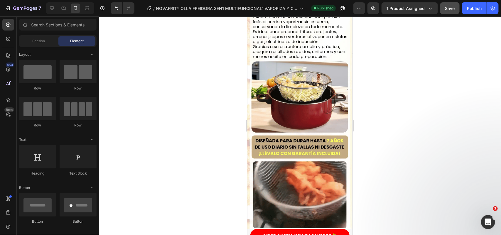
click at [393, 103] on div at bounding box center [300, 125] width 402 height 219
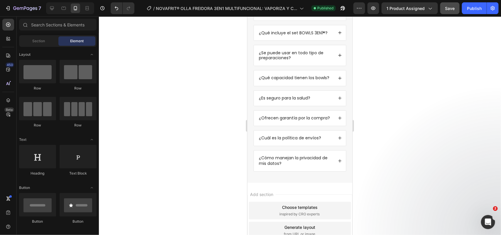
scroll to position [1504, 0]
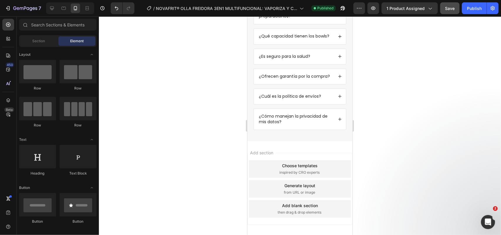
click at [444, 6] on button "Save" at bounding box center [449, 8] width 19 height 12
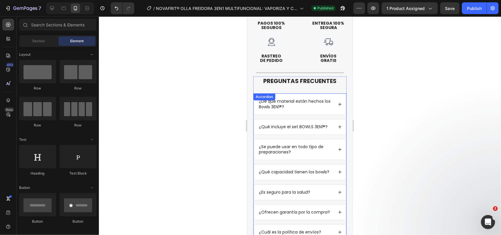
scroll to position [1357, 0]
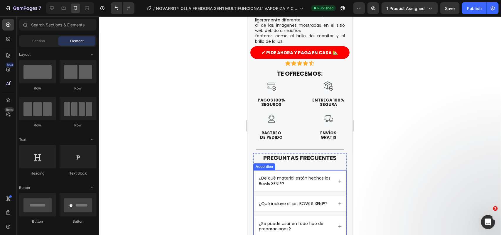
click at [285, 175] on div "¿De qué material están hechos los Bowls 3EN1®?" at bounding box center [295, 181] width 75 height 12
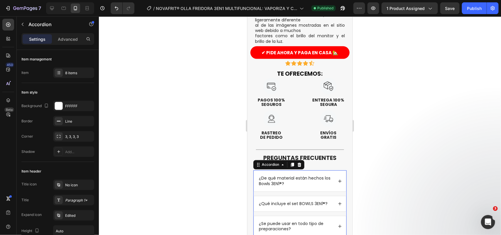
click at [285, 175] on div "¿De qué material están hechos los Bowls 3EN1®?" at bounding box center [295, 181] width 75 height 12
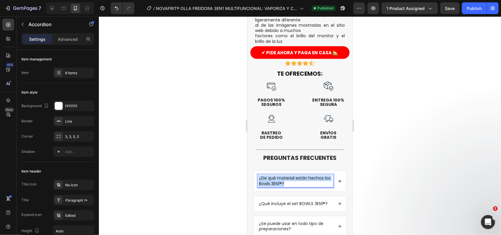
click at [285, 175] on div "¿De qué material están hechos los Bowls 3EN1®?" at bounding box center [295, 181] width 75 height 12
click at [337, 179] on icon at bounding box center [339, 181] width 4 height 4
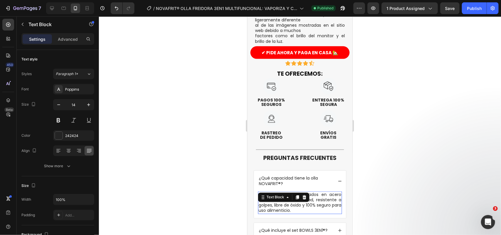
click at [313, 192] on p "Los bowls están fabricados en acero inoxidable de alta calidad, resistente a go…" at bounding box center [299, 202] width 83 height 21
click at [312, 192] on p "Los bowls están fabricados en acero inoxidable de alta calidad, resistente a go…" at bounding box center [299, 202] width 83 height 21
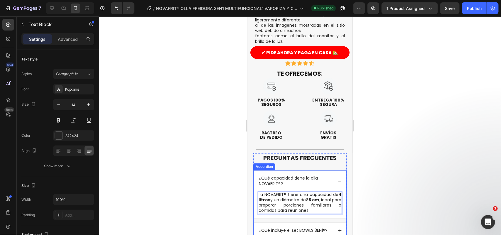
click at [284, 228] on p "¿Qué incluye el set BOWLS 3EN1®?" at bounding box center [292, 230] width 69 height 5
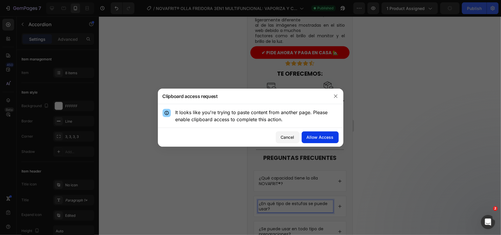
click at [310, 137] on div "Allow Access" at bounding box center [320, 137] width 27 height 6
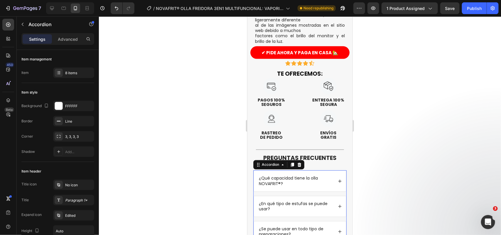
click at [332, 196] on div "¿En qué tipo de estufas se puede usar?" at bounding box center [299, 206] width 92 height 21
click at [319, 217] on p "El set trae un bowl profundo, un escurridor y una tapa rayadora multifuncional.…" at bounding box center [299, 230] width 83 height 27
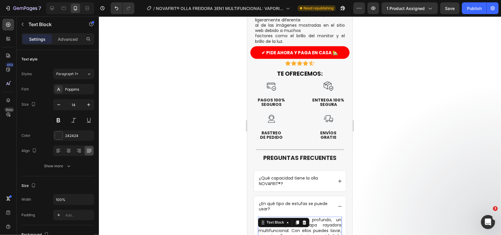
click at [319, 217] on p "El set trae un bowl profundo, un escurridor y una tapa rayadora multifuncional.…" at bounding box center [299, 230] width 83 height 27
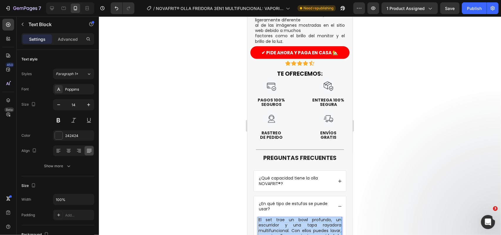
click at [319, 217] on p "El set trae un bowl profundo, un escurridor y una tapa rayadora multifuncional.…" at bounding box center [299, 230] width 83 height 27
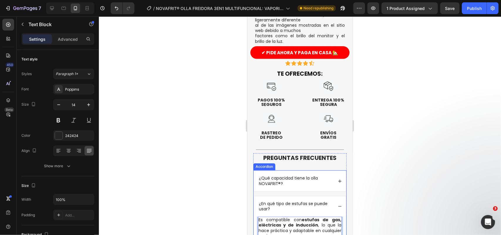
click at [337, 204] on icon at bounding box center [339, 206] width 4 height 4
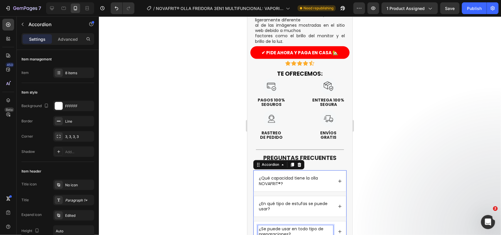
click at [303, 226] on p "¿Se puede usar en todo tipo de preparaciones?" at bounding box center [294, 231] width 73 height 11
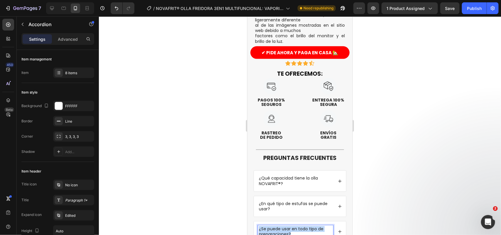
click at [302, 226] on p "¿Se puede usar en todo tipo de preparaciones?" at bounding box center [294, 231] width 73 height 11
click at [333, 221] on div "¿El recubrimiento es realmente antiadherente?" at bounding box center [299, 231] width 92 height 21
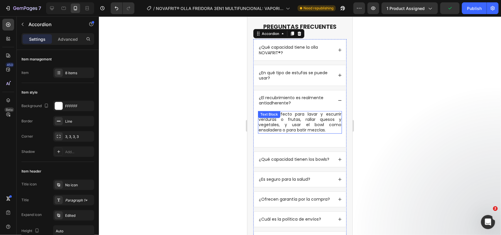
scroll to position [1430, 0]
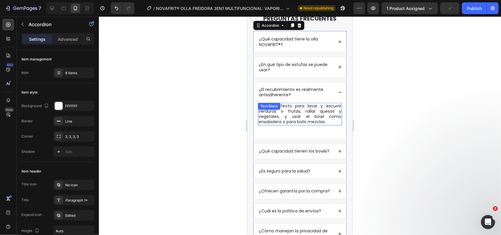
click at [324, 121] on p "Sí, es perfecto para lavar y escurrir verduras o frutas, rallar quesos y vegeta…" at bounding box center [299, 113] width 83 height 21
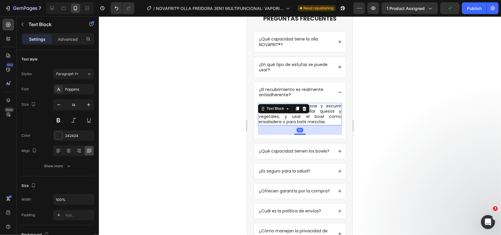
click at [324, 121] on p "Sí, es perfecto para lavar y escurrir verduras o frutas, rallar quesos y vegeta…" at bounding box center [299, 113] width 83 height 21
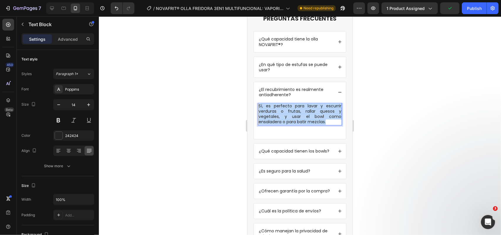
click at [324, 121] on p "Sí, es perfecto para lavar y escurrir verduras o frutas, rallar quesos y vegeta…" at bounding box center [299, 113] width 83 height 21
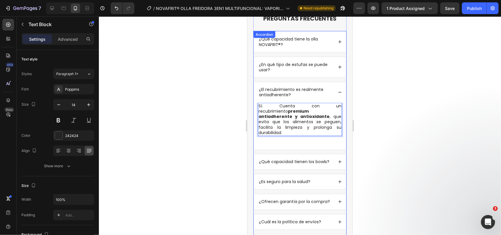
click at [337, 94] on icon at bounding box center [339, 92] width 4 height 4
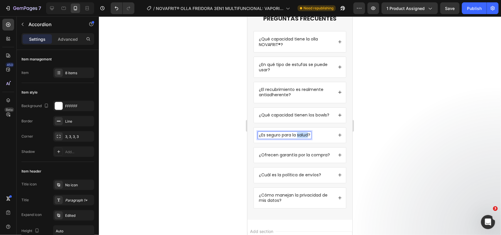
click at [297, 138] on p "¿Es seguro para la salud?" at bounding box center [283, 134] width 51 height 5
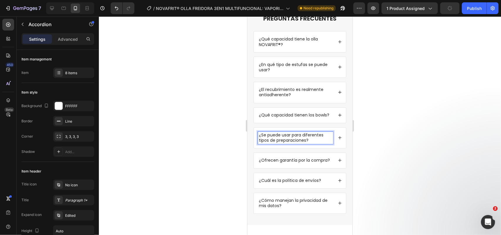
click at [338, 139] on icon at bounding box center [339, 137] width 3 height 3
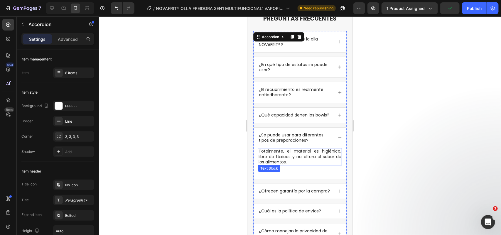
click at [298, 165] on p "Totalmente, el material es higiénico, libre de tóxicos y no altera el sabor de …" at bounding box center [299, 156] width 83 height 16
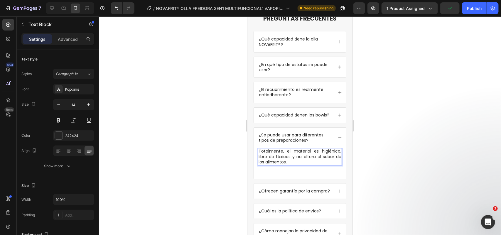
click at [298, 165] on p "Totalmente, el material es higiénico, libre de tóxicos y no altera el sabor de …" at bounding box center [299, 156] width 83 height 16
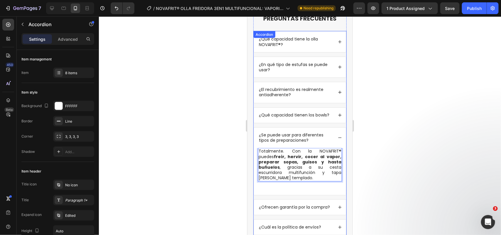
click at [337, 140] on icon at bounding box center [339, 138] width 4 height 4
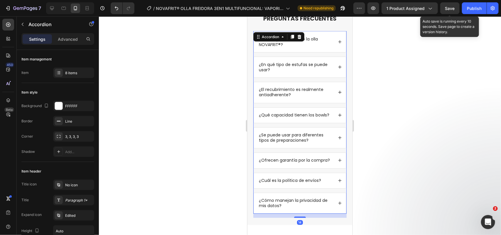
click at [454, 6] on span "Save" at bounding box center [450, 8] width 10 height 5
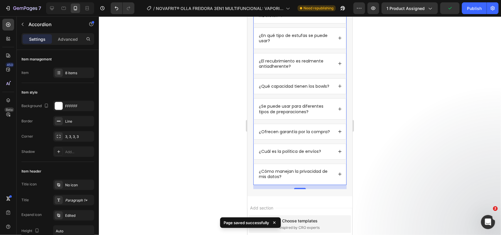
scroll to position [357, 0]
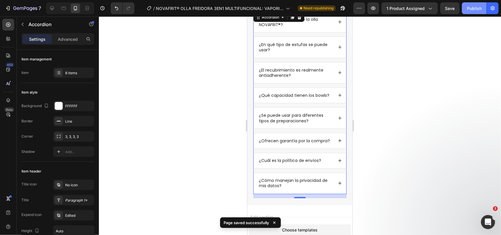
click at [468, 8] on div "Publish" at bounding box center [474, 8] width 15 height 6
